Goal: Information Seeking & Learning: Find specific fact

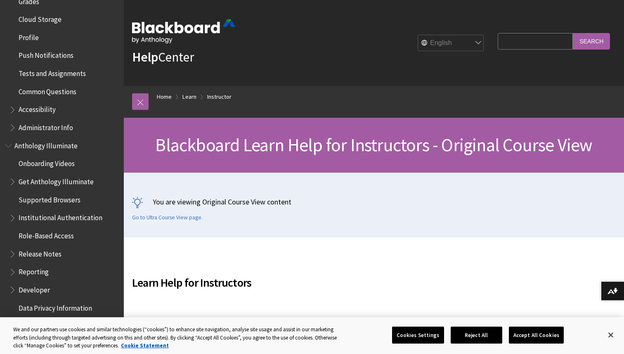
scroll to position [394, 0]
click at [13, 109] on span "Book outline for Blackboard App Help" at bounding box center [13, 107] width 9 height 10
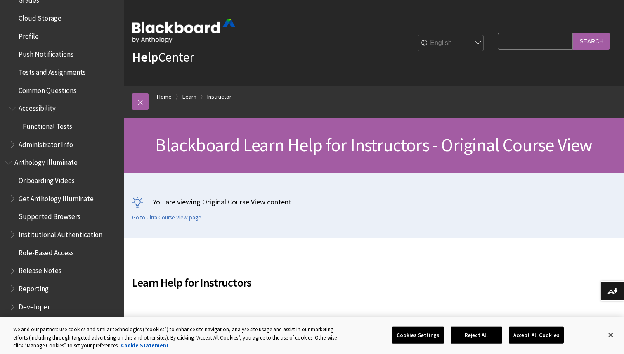
click at [13, 109] on span "Book outline for Blackboard App Help" at bounding box center [13, 107] width 9 height 10
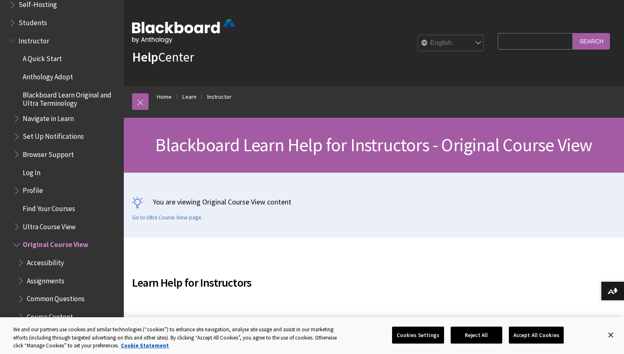
scroll to position [778, 0]
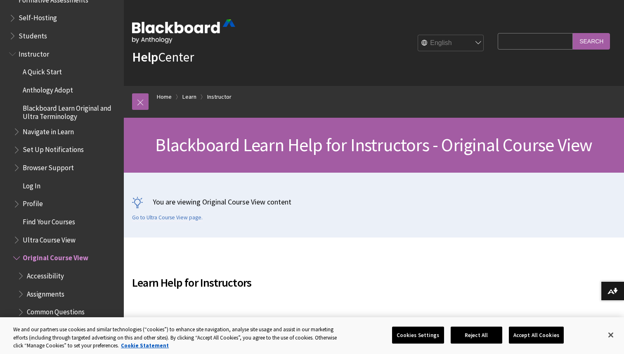
click at [55, 68] on span "A Quick Start" at bounding box center [42, 70] width 39 height 11
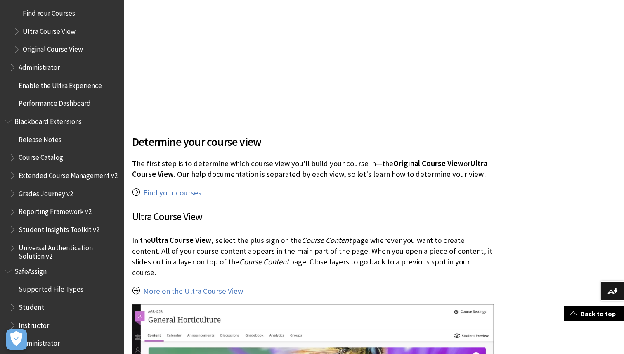
scroll to position [992, 0]
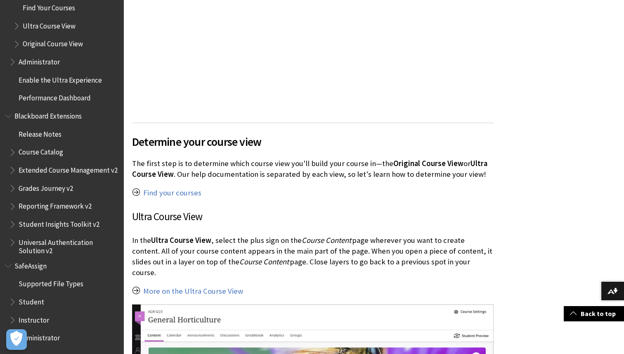
click at [29, 321] on span "Instructor" at bounding box center [34, 318] width 31 height 11
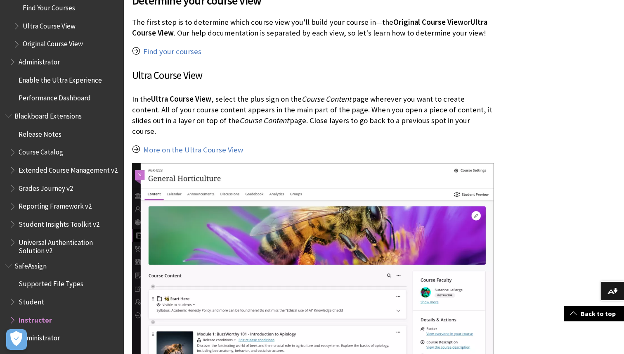
scroll to position [699, 0]
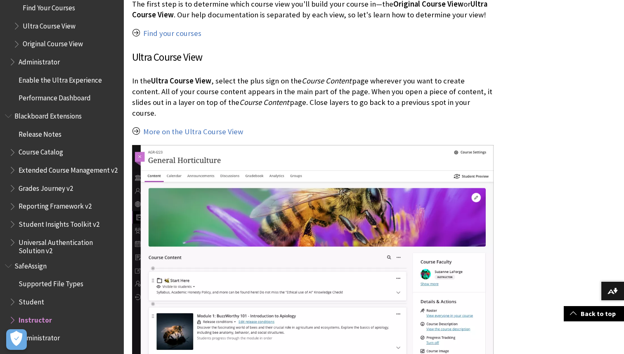
click at [12, 322] on span "Book outline for Blackboard SafeAssign" at bounding box center [13, 318] width 9 height 10
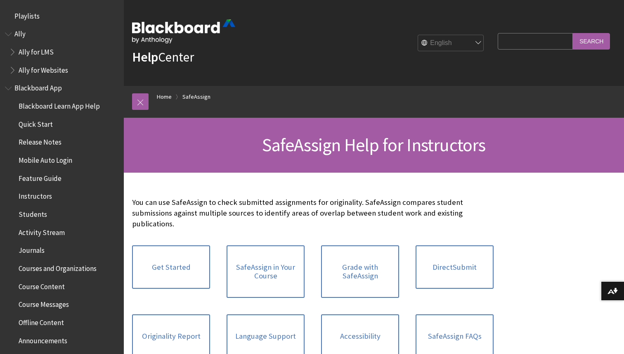
click at [34, 17] on span "Playlists" at bounding box center [26, 14] width 25 height 11
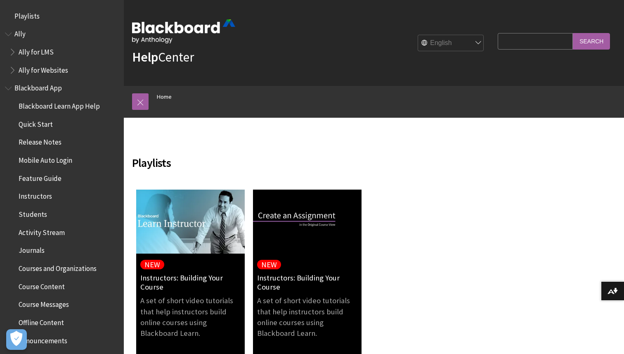
click at [557, 41] on input "Search Query" at bounding box center [535, 41] width 75 height 16
type input "date availability"
click at [573, 33] on input "Search" at bounding box center [591, 41] width 37 height 16
